Goal: Task Accomplishment & Management: Use online tool/utility

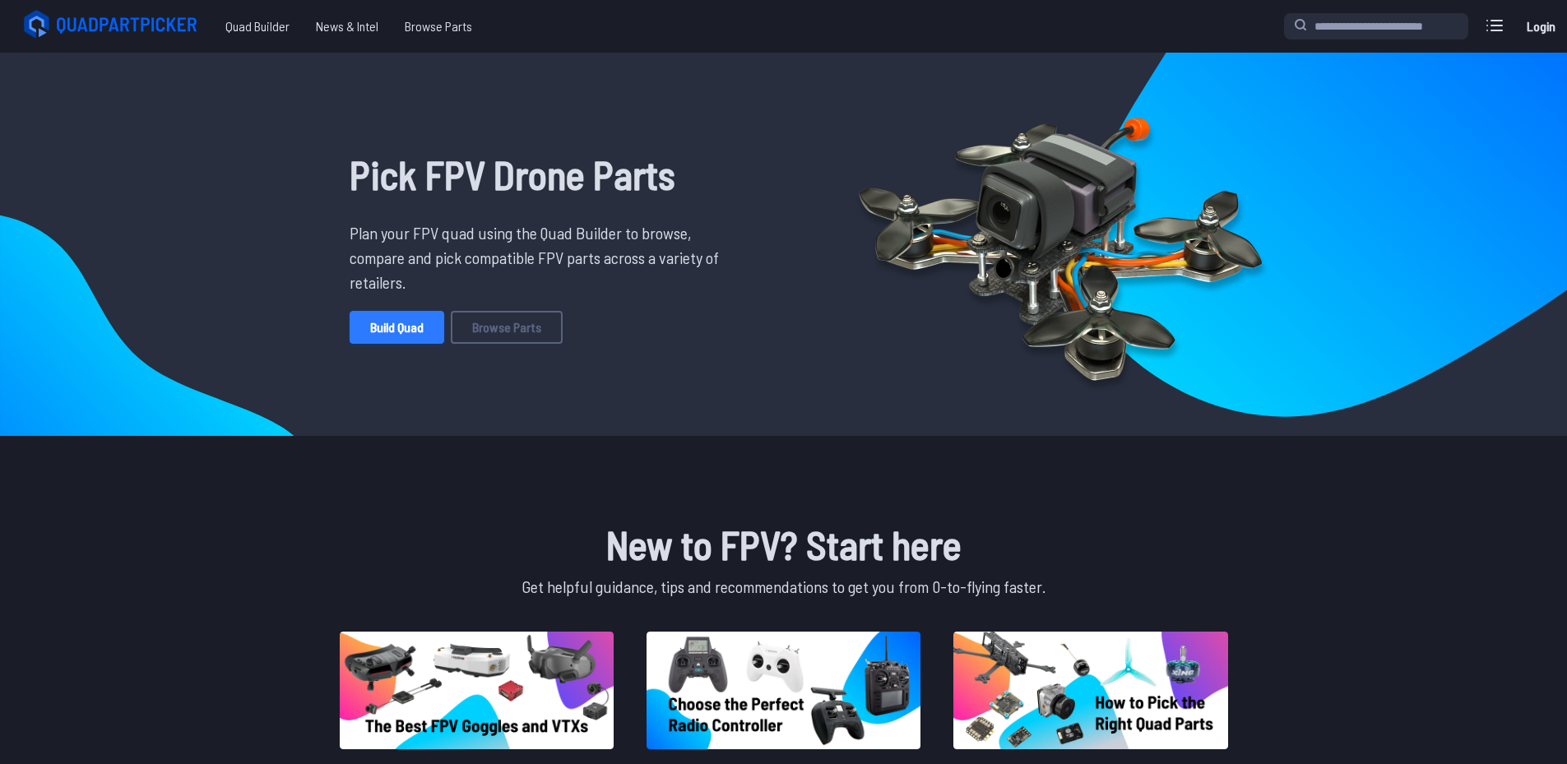
click at [372, 329] on link "Build Quad" at bounding box center [397, 327] width 95 height 33
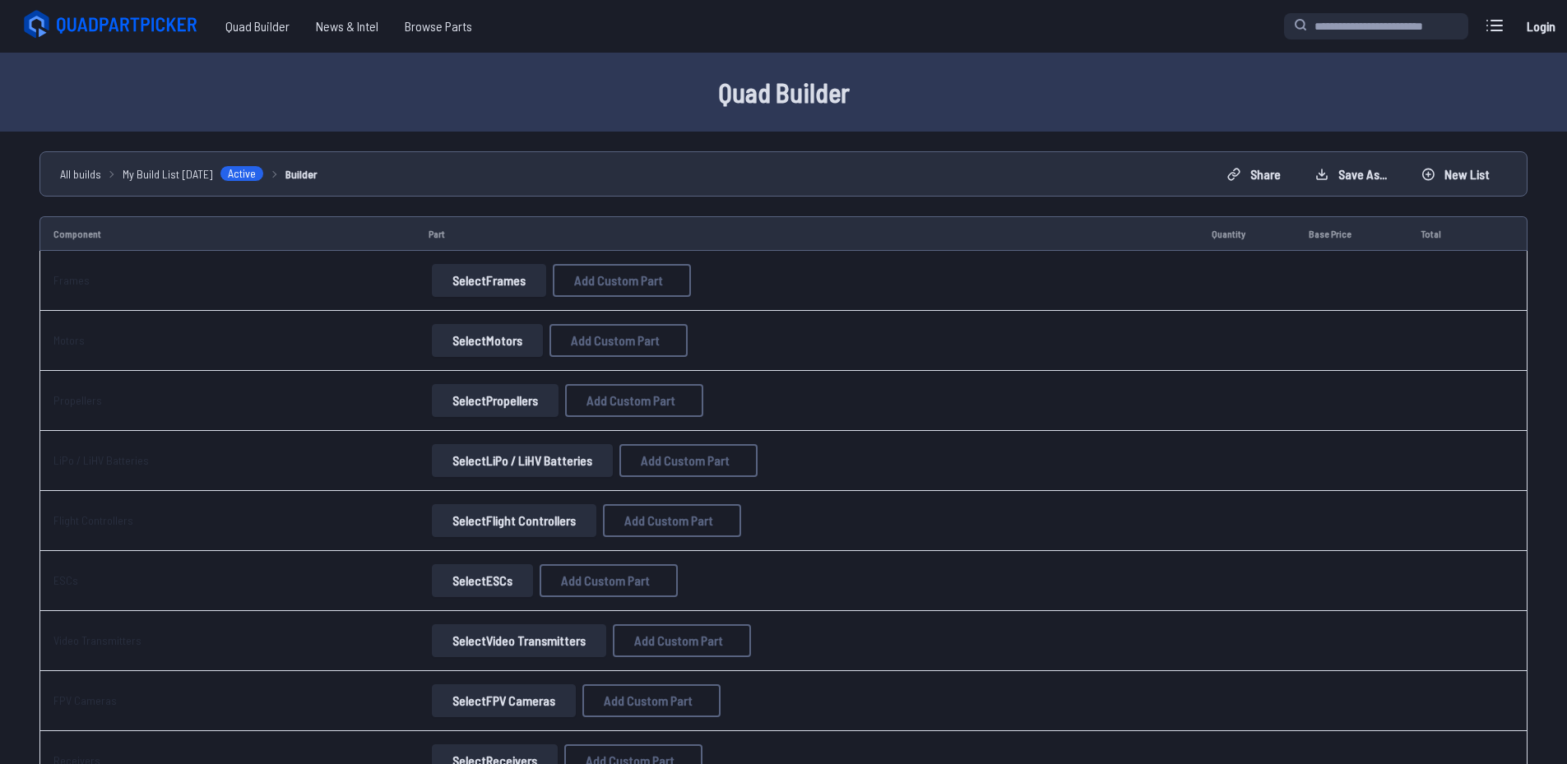
click at [476, 280] on button "Select Frames" at bounding box center [489, 280] width 114 height 33
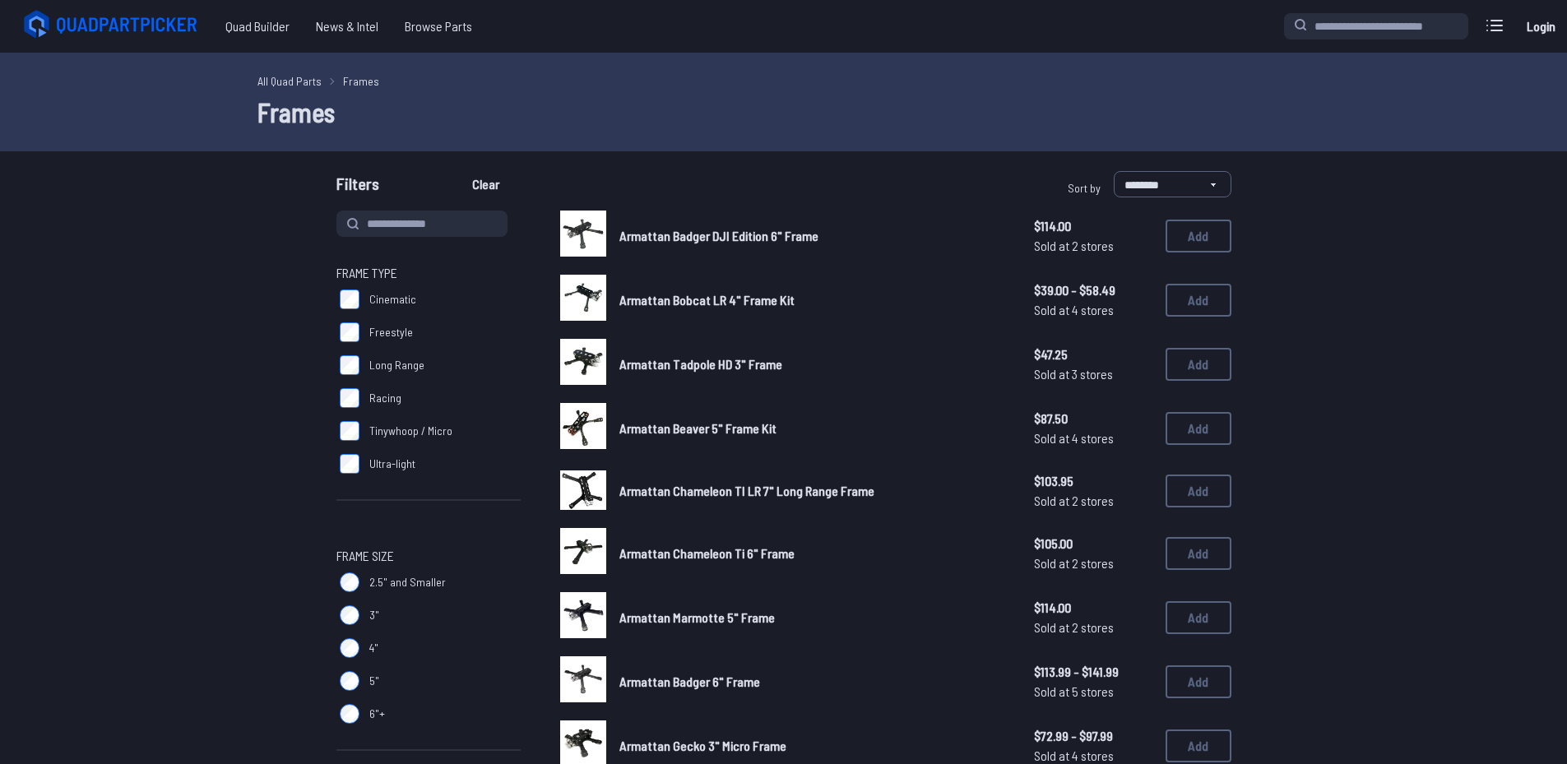
drag, startPoint x: 1318, startPoint y: 405, endPoint x: 1292, endPoint y: 53, distance: 352.9
drag, startPoint x: 1152, startPoint y: 155, endPoint x: 1158, endPoint y: 146, distance: 10.7
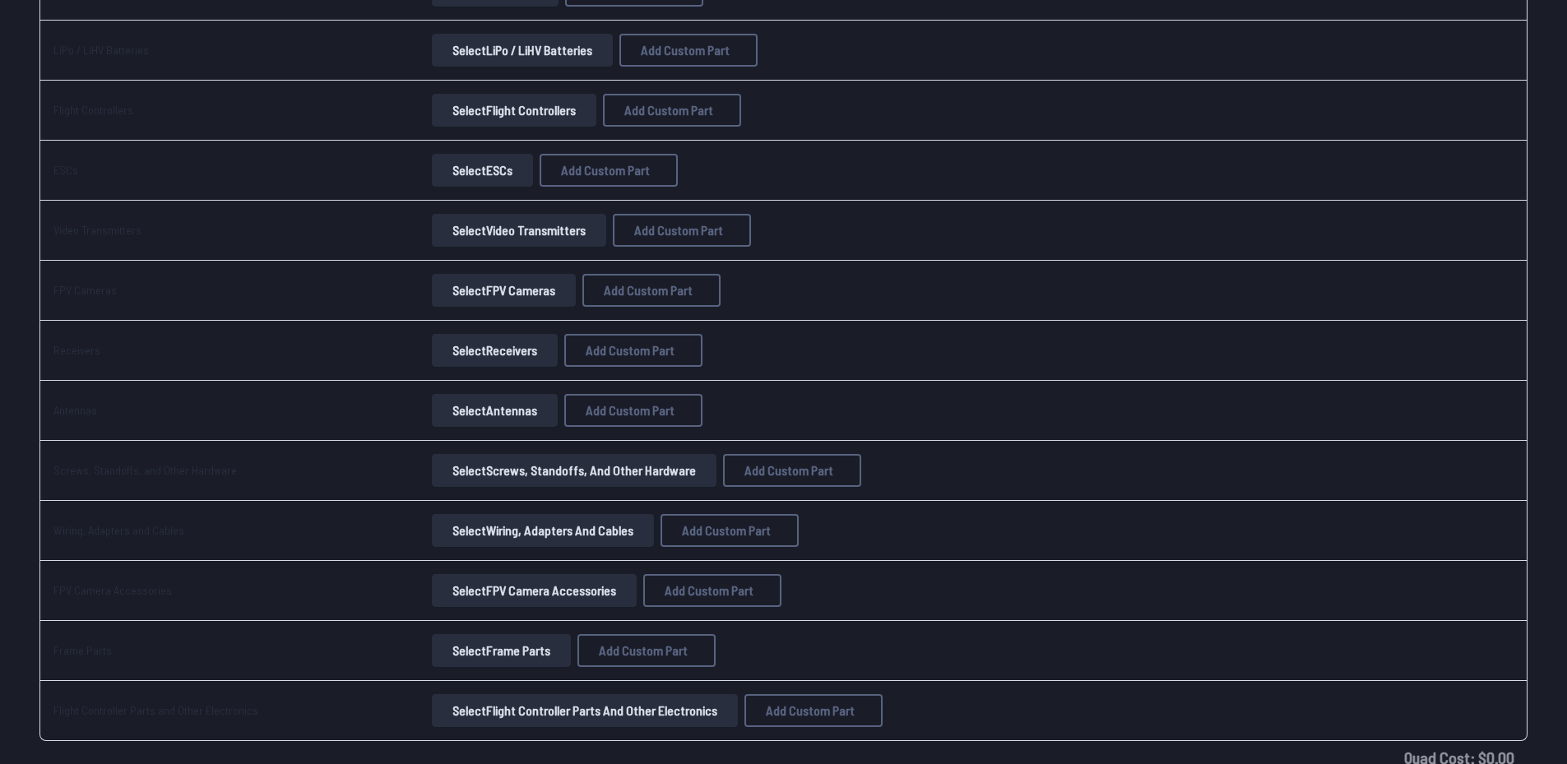
scroll to position [274, 0]
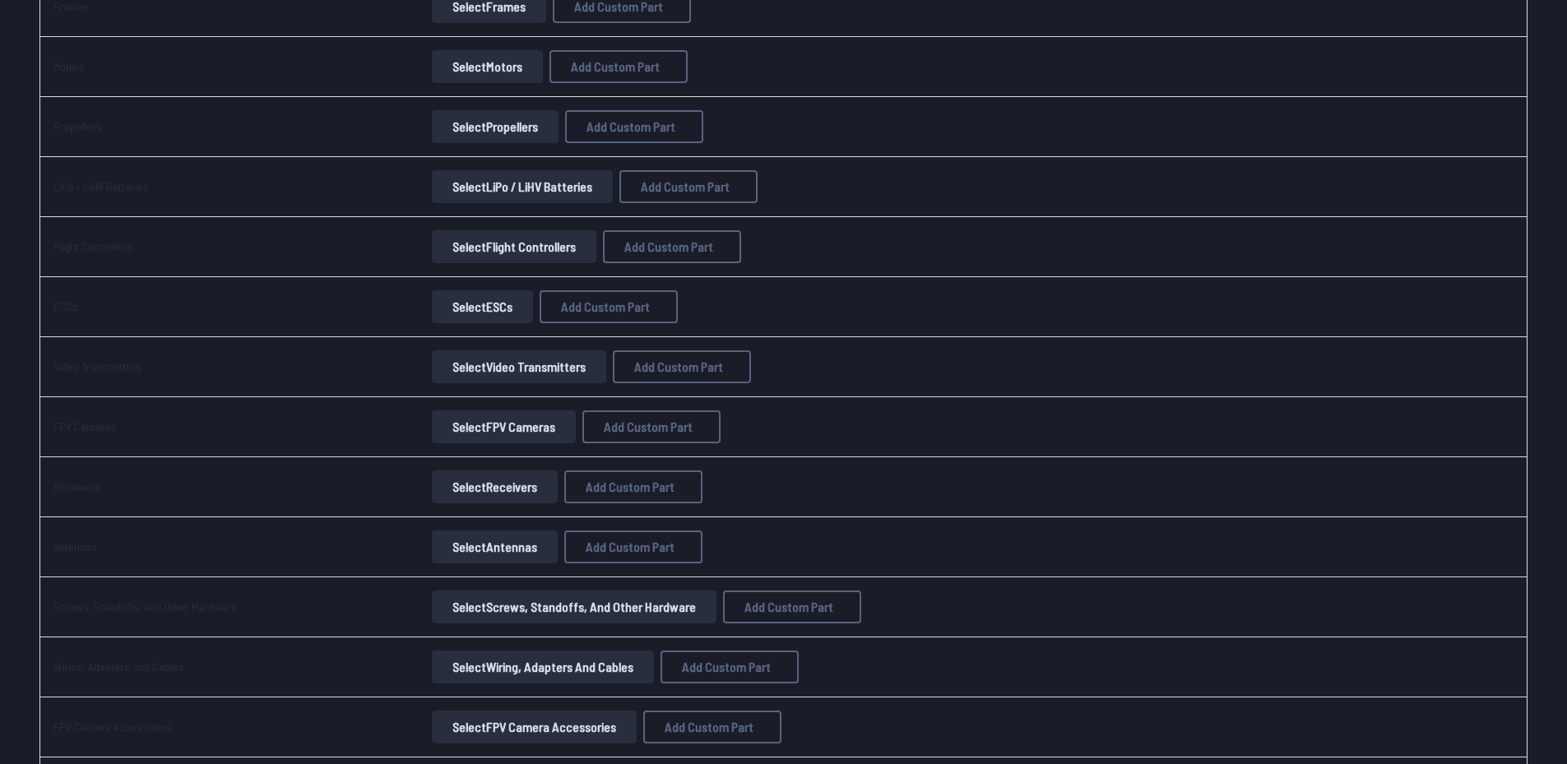
click at [487, 118] on button "Select Propellers" at bounding box center [495, 126] width 127 height 33
click at [526, 114] on button "Select Propellers" at bounding box center [495, 126] width 127 height 33
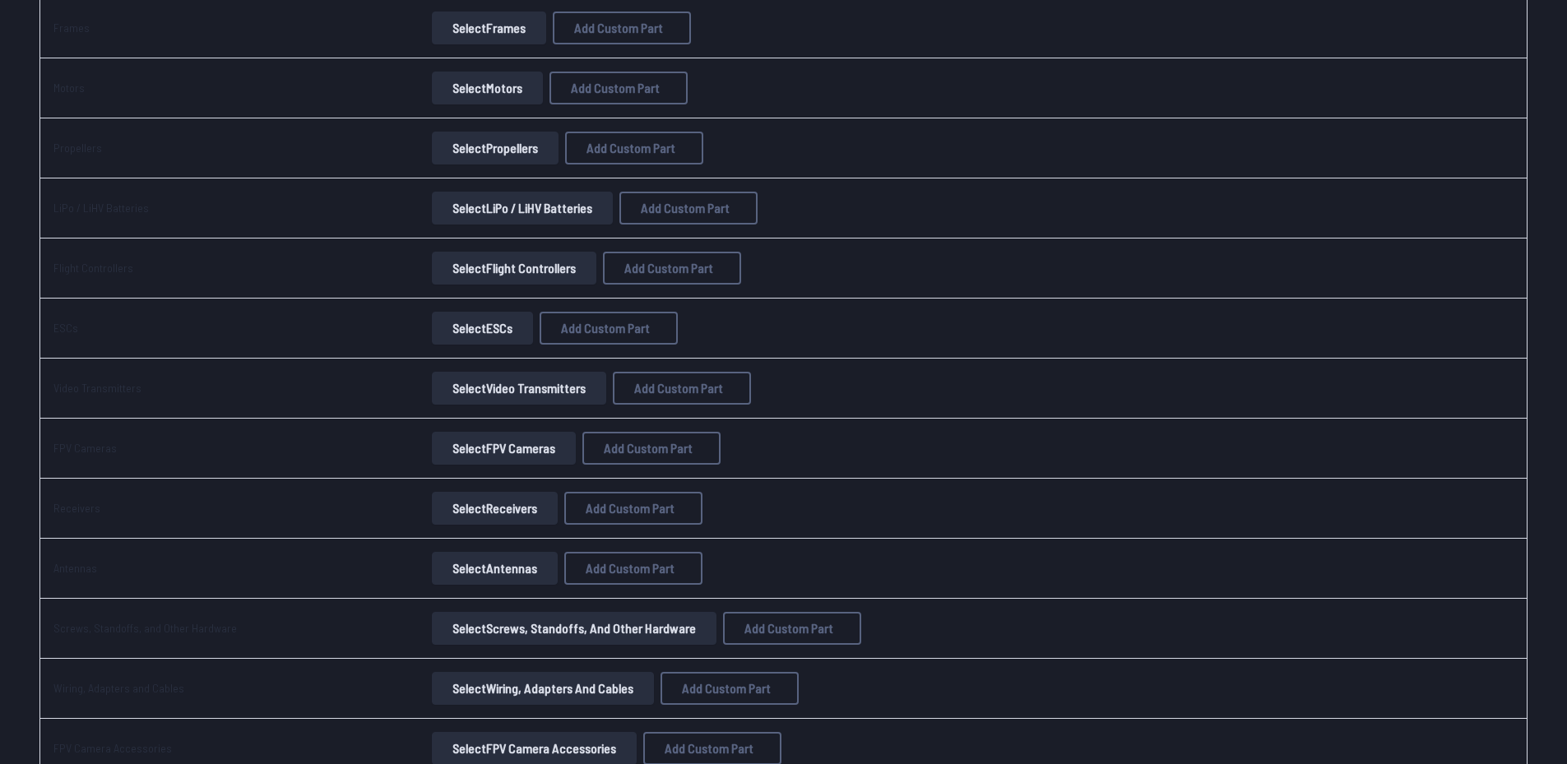
scroll to position [220, 0]
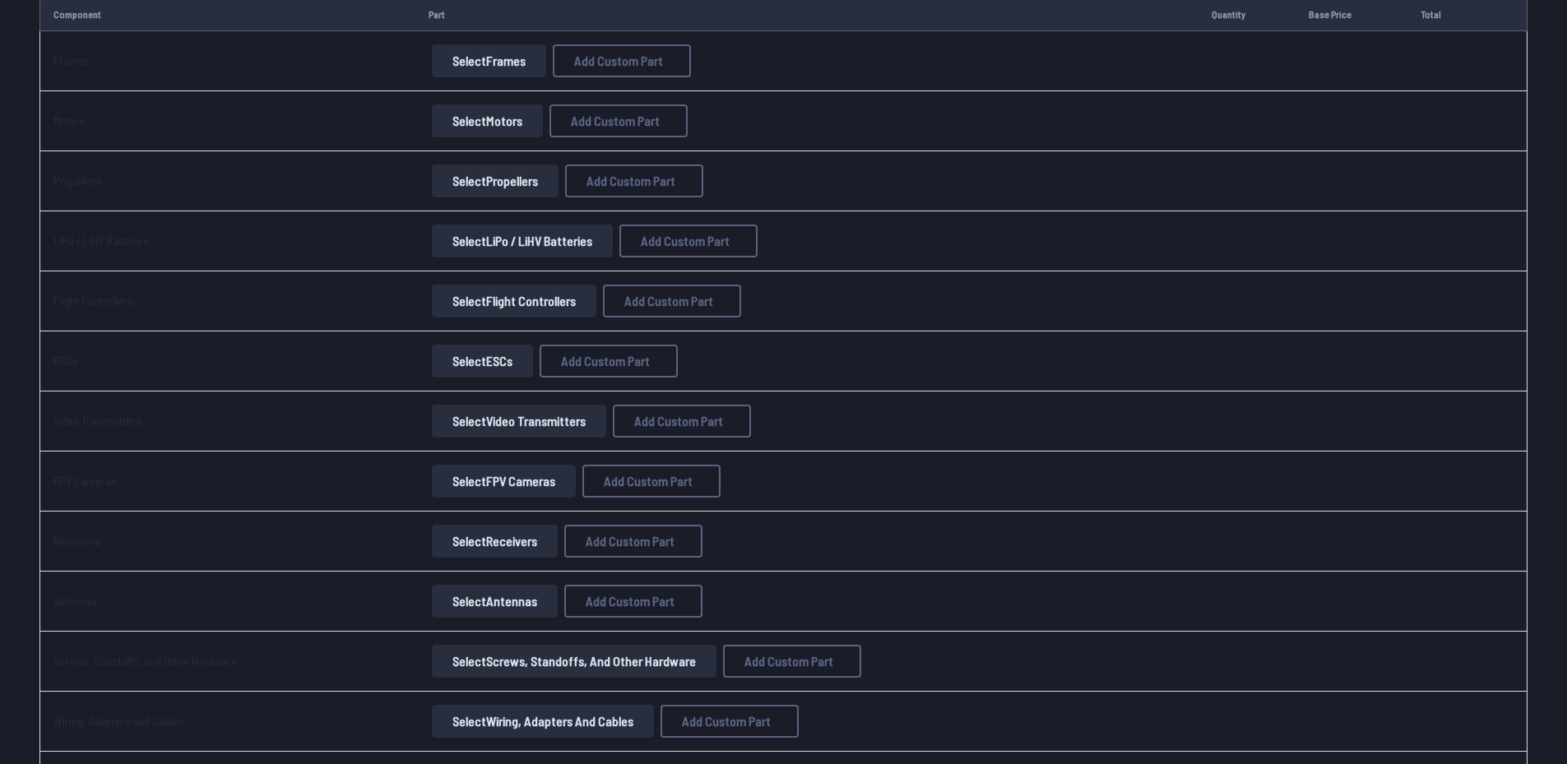
click at [476, 129] on button "Select Motors" at bounding box center [487, 120] width 111 height 33
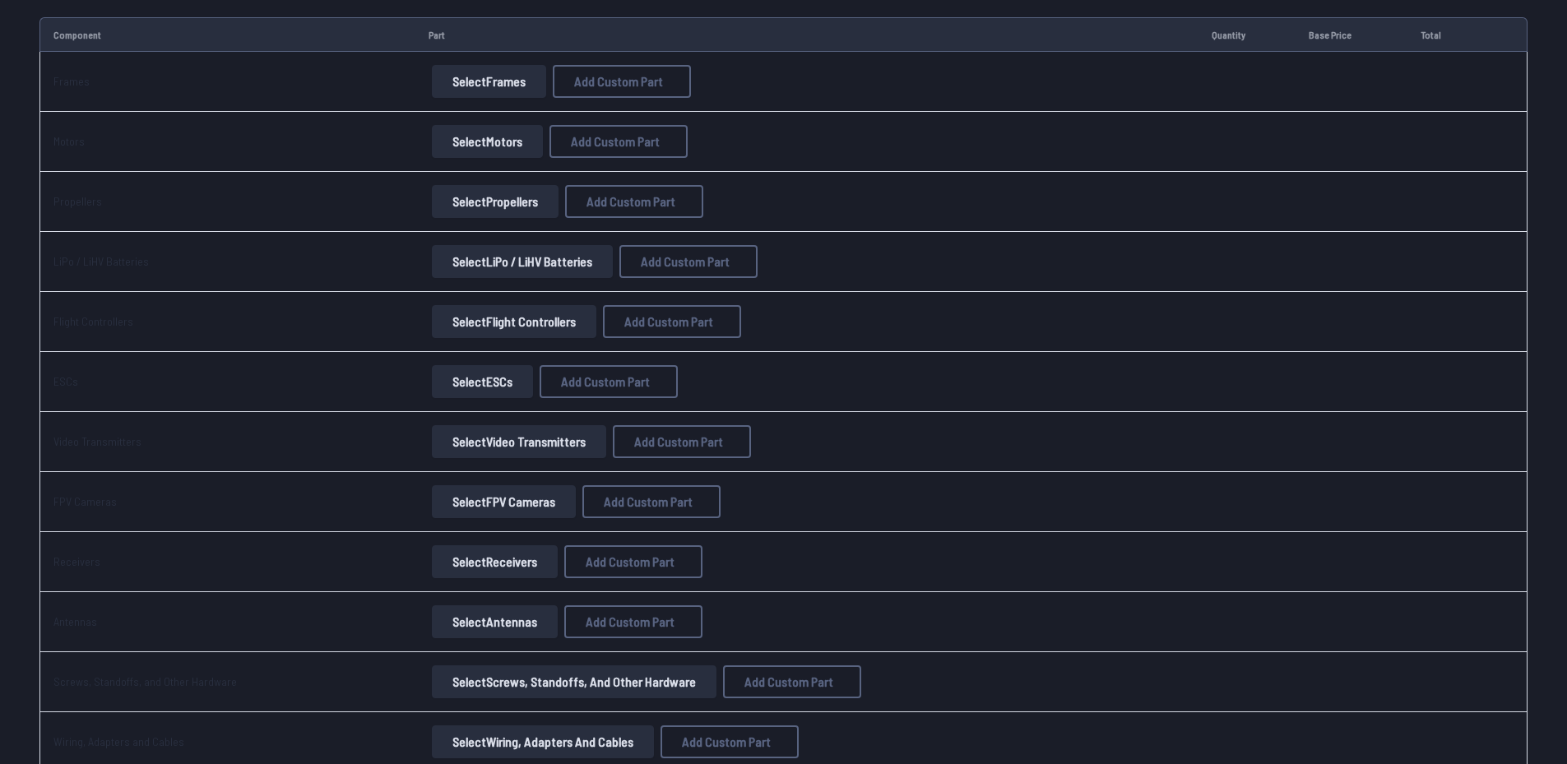
scroll to position [164, 0]
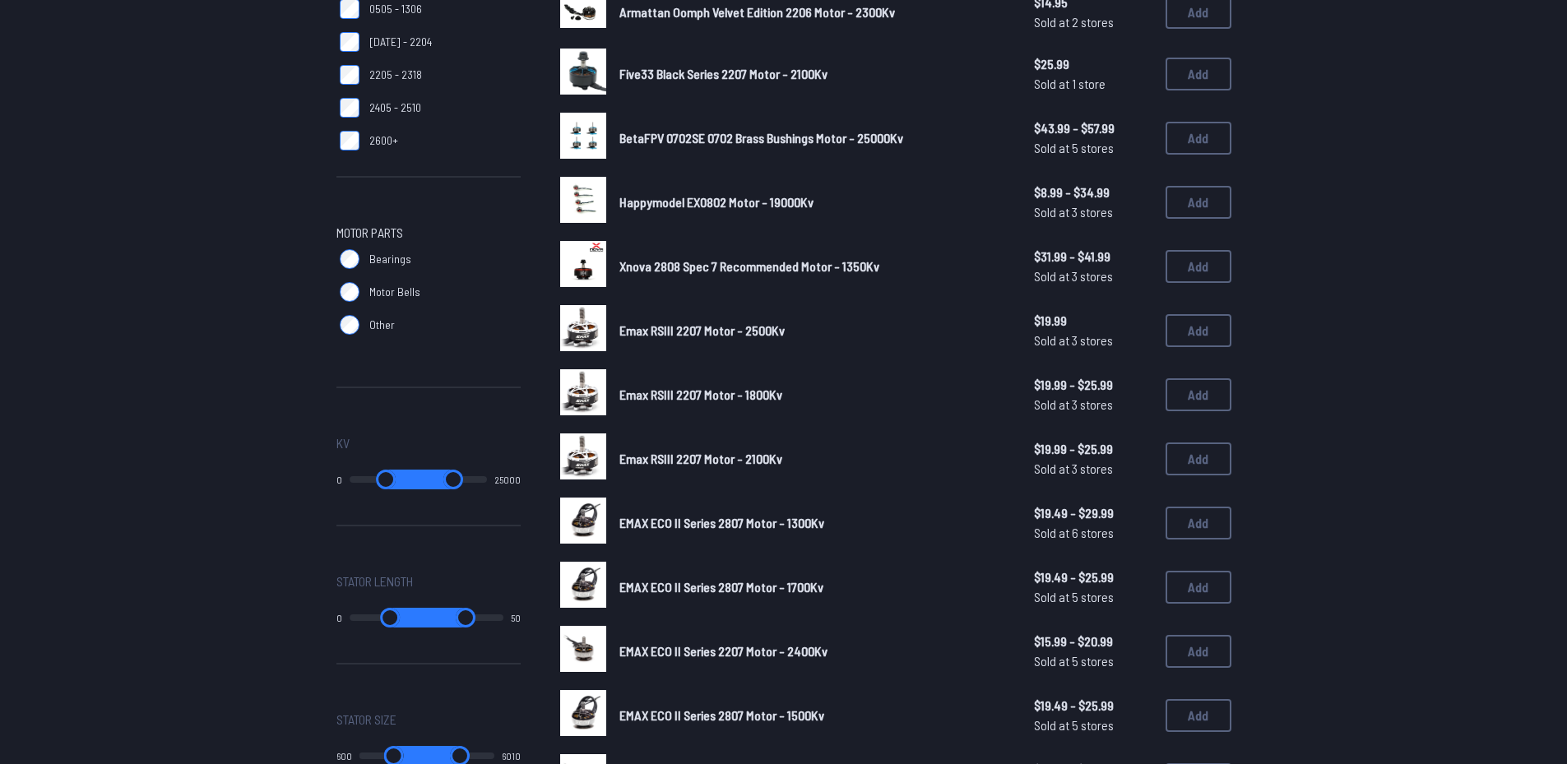
scroll to position [767, 0]
